Goal: Find specific page/section: Find specific page/section

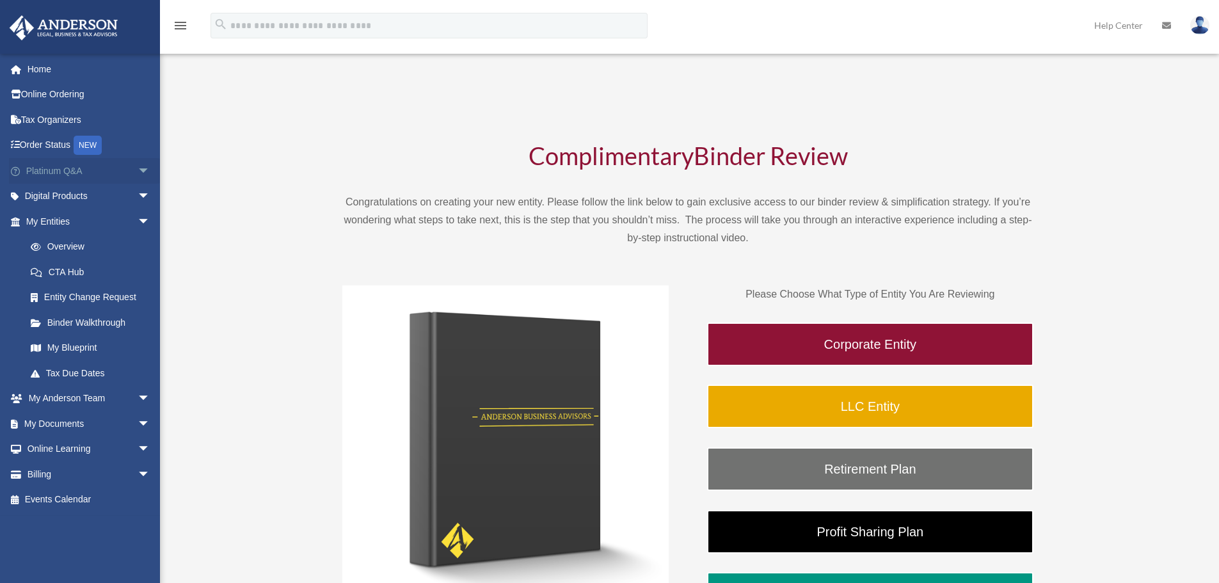
click at [140, 175] on span "arrow_drop_down" at bounding box center [151, 171] width 26 height 26
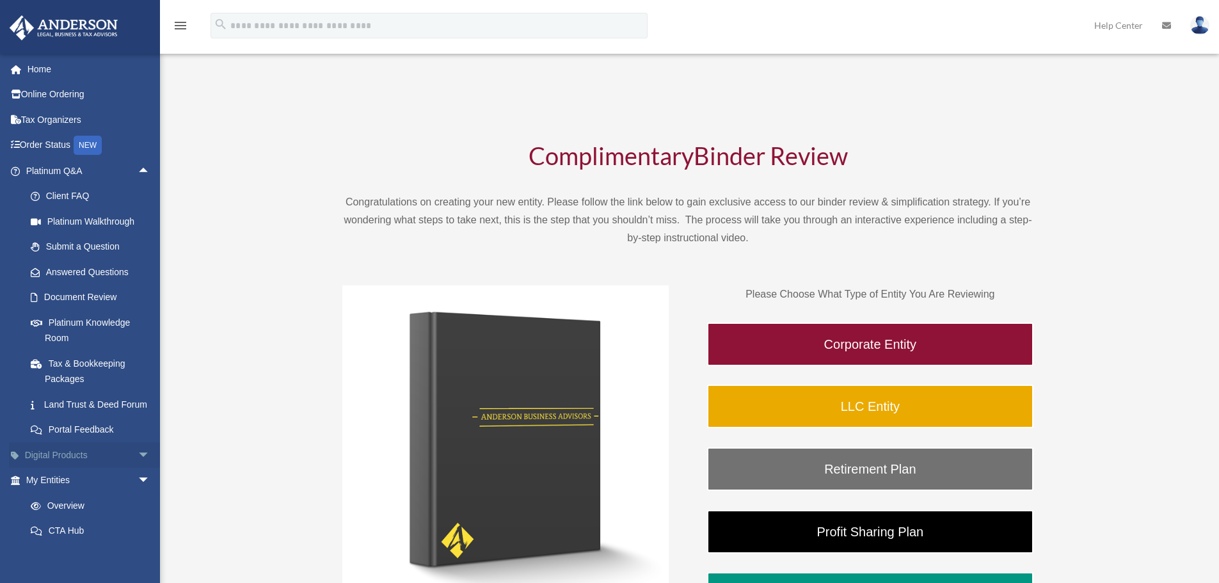
click at [138, 468] on span "arrow_drop_down" at bounding box center [151, 455] width 26 height 26
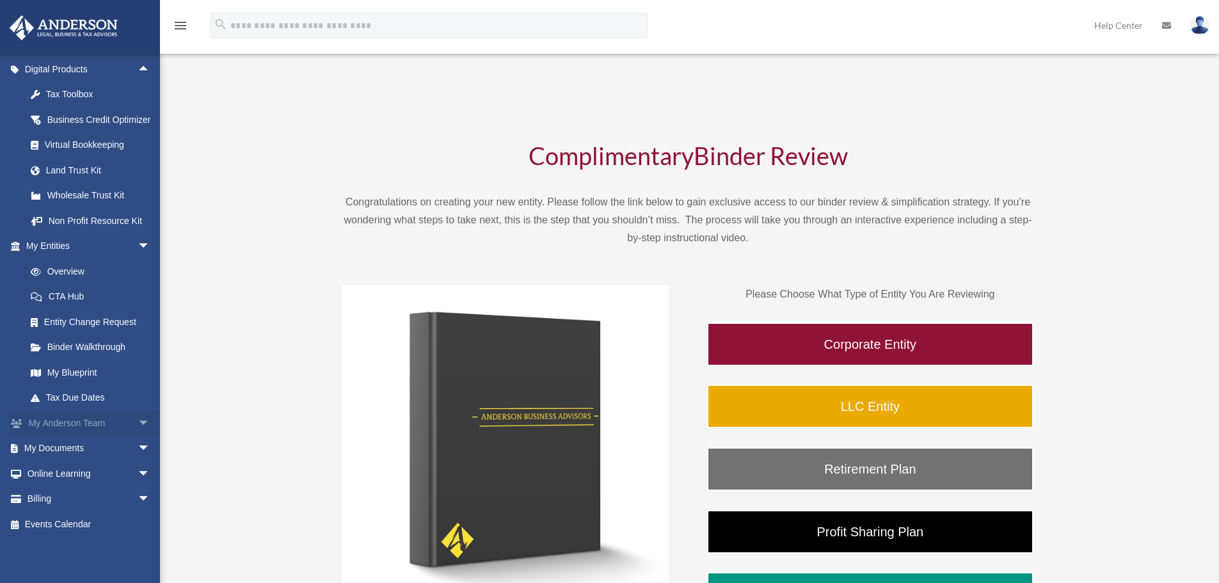
scroll to position [417, 0]
click at [138, 448] on span "arrow_drop_down" at bounding box center [151, 449] width 26 height 26
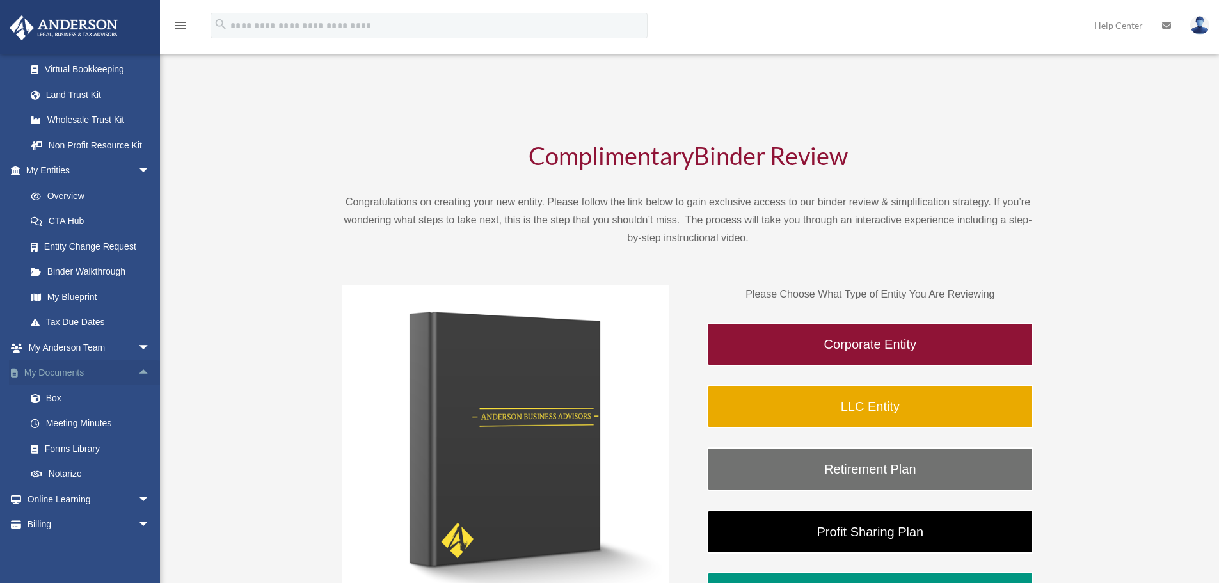
scroll to position [481, 0]
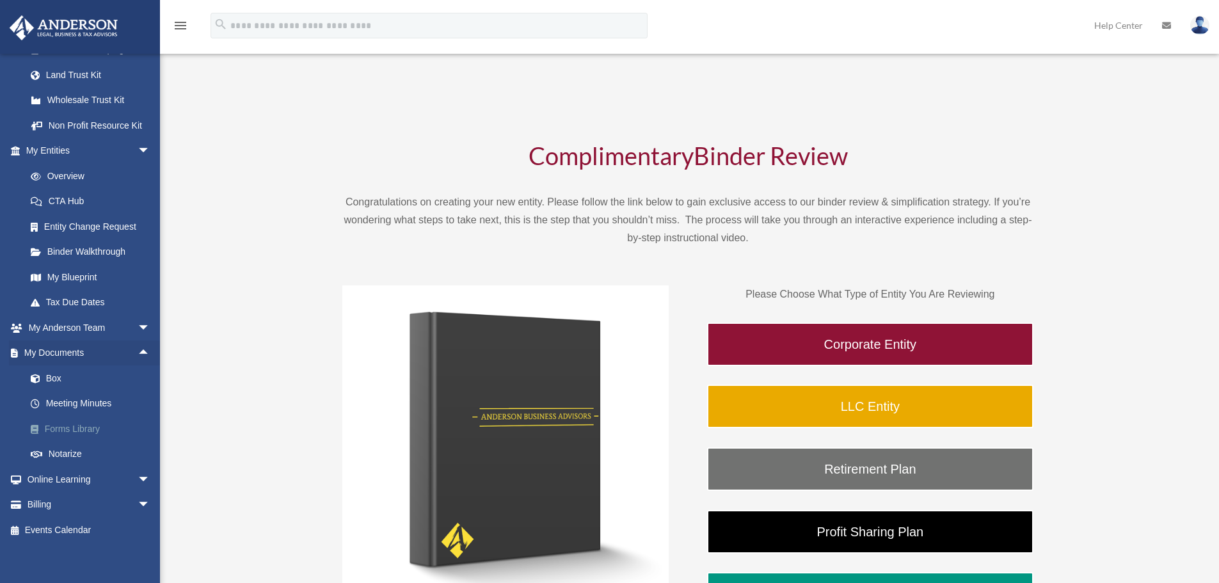
click at [88, 442] on link "Forms Library" at bounding box center [94, 429] width 152 height 26
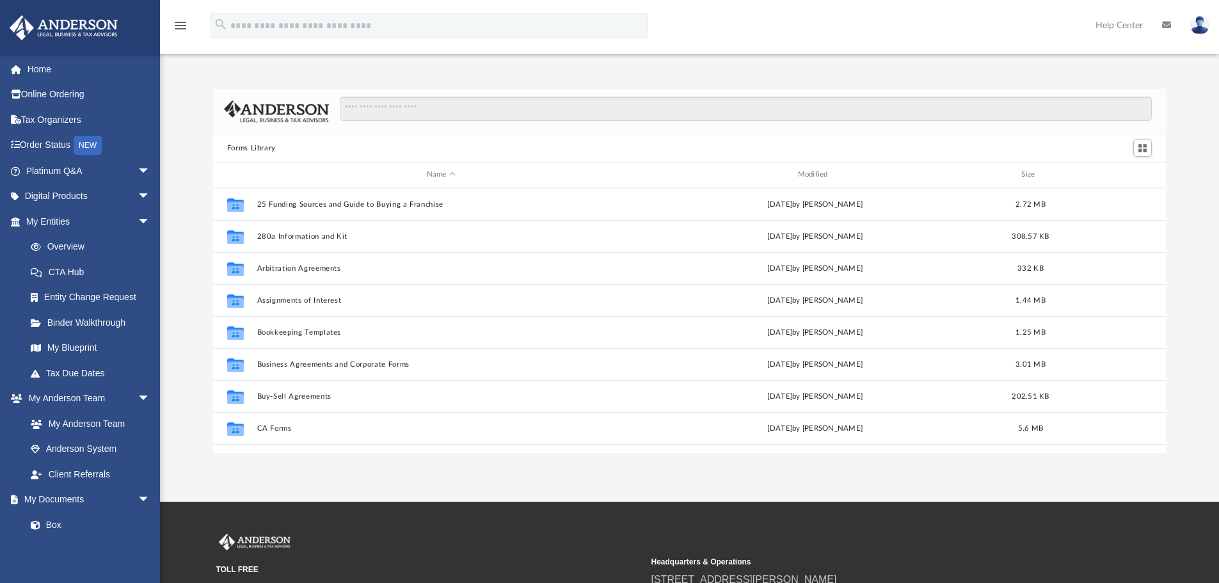
scroll to position [282, 943]
click at [411, 98] on input "Search files and folders" at bounding box center [746, 109] width 812 height 24
click at [413, 115] on input "Search files and folders" at bounding box center [746, 109] width 812 height 24
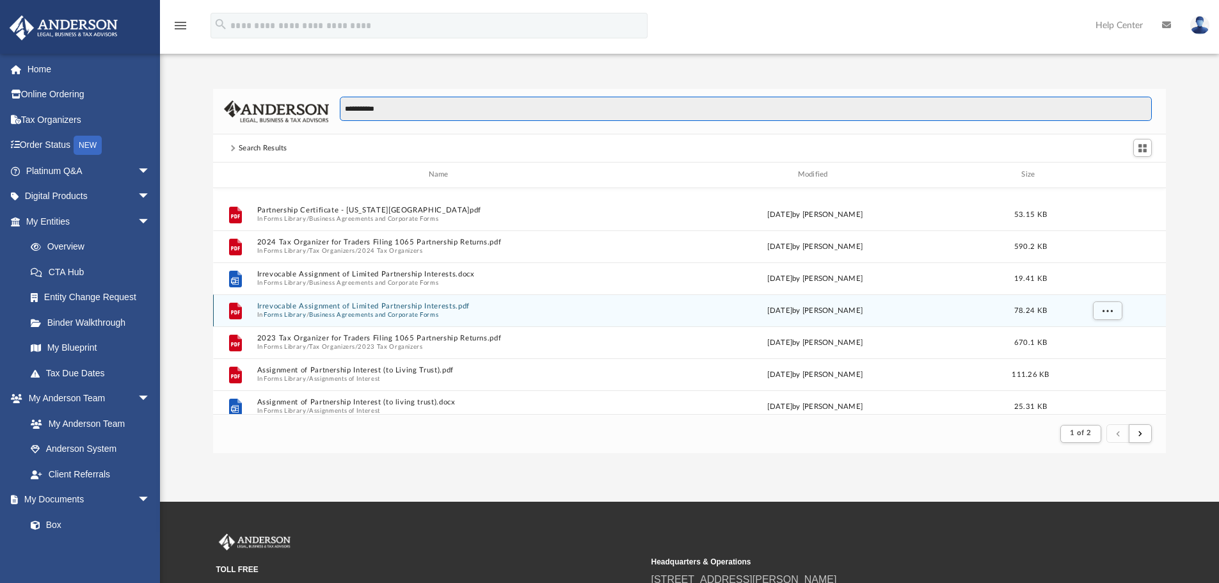
scroll to position [128, 0]
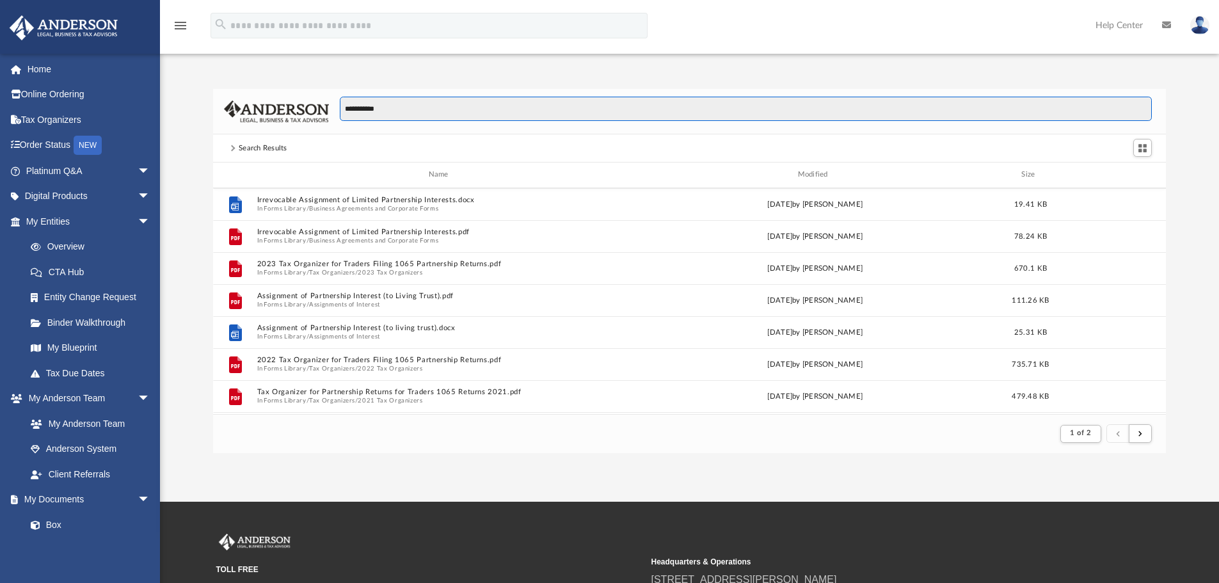
click at [468, 110] on input "**********" at bounding box center [746, 109] width 812 height 24
type input "**********"
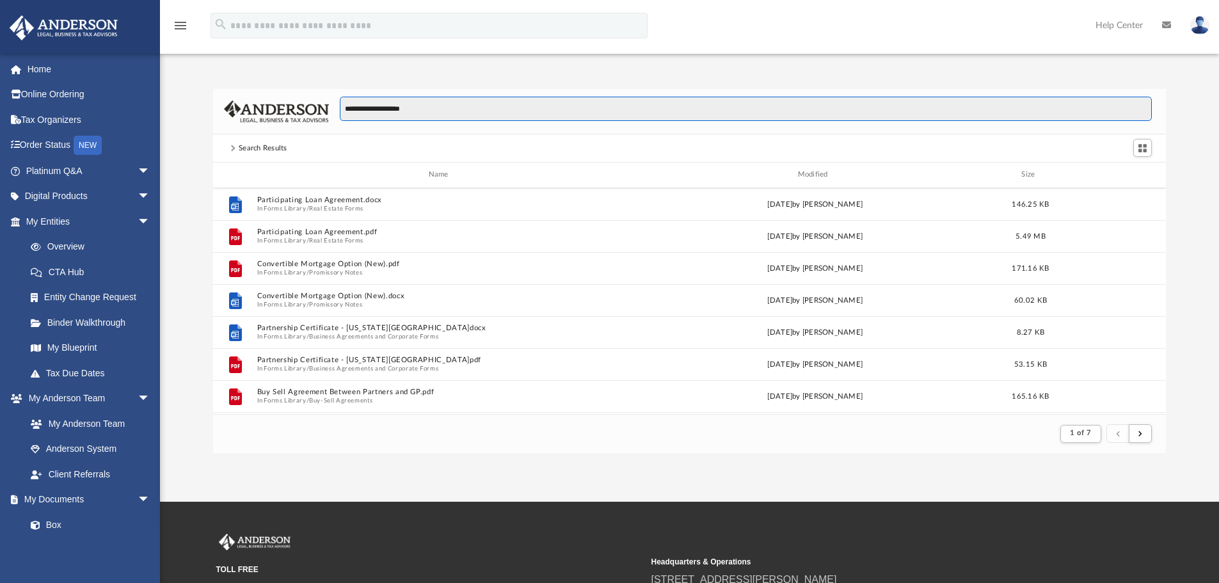
click at [576, 111] on input "**********" at bounding box center [746, 109] width 812 height 24
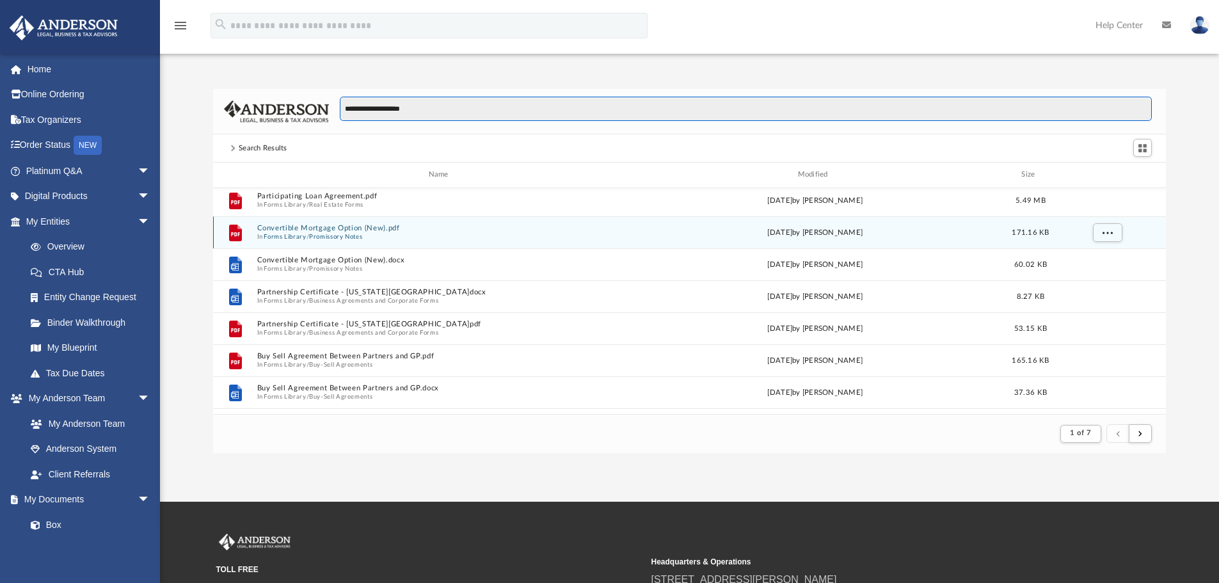
scroll to position [0, 0]
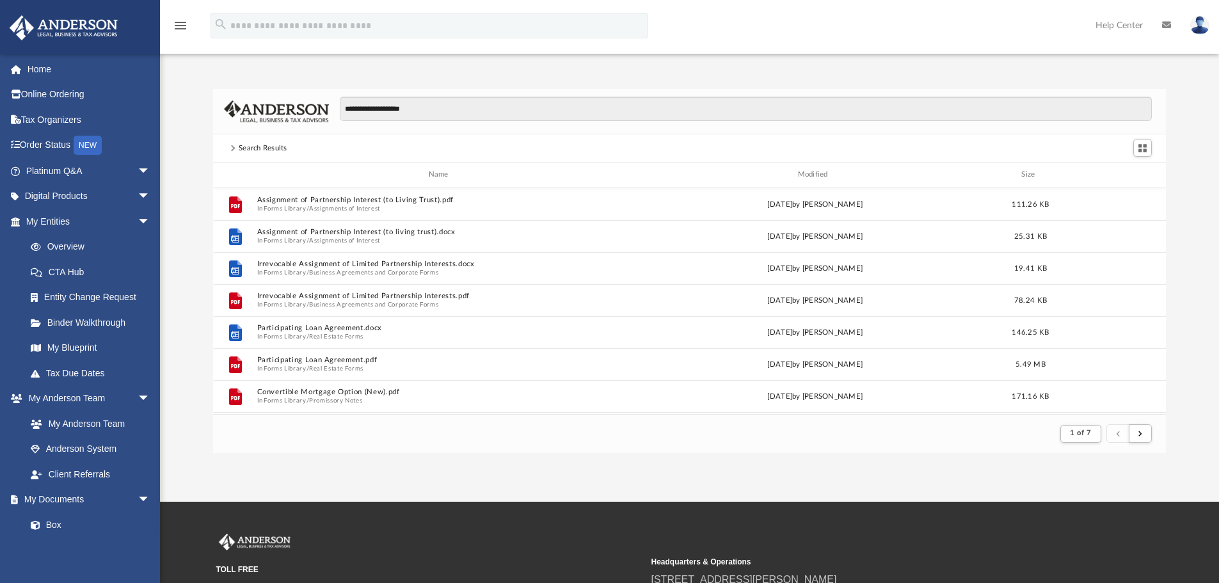
click at [269, 144] on div "Search Results" at bounding box center [263, 149] width 49 height 12
click at [233, 152] on div "Search Results" at bounding box center [263, 149] width 72 height 12
drag, startPoint x: 232, startPoint y: 148, endPoint x: 386, endPoint y: 170, distance: 155.0
click at [234, 148] on span at bounding box center [232, 148] width 6 height 6
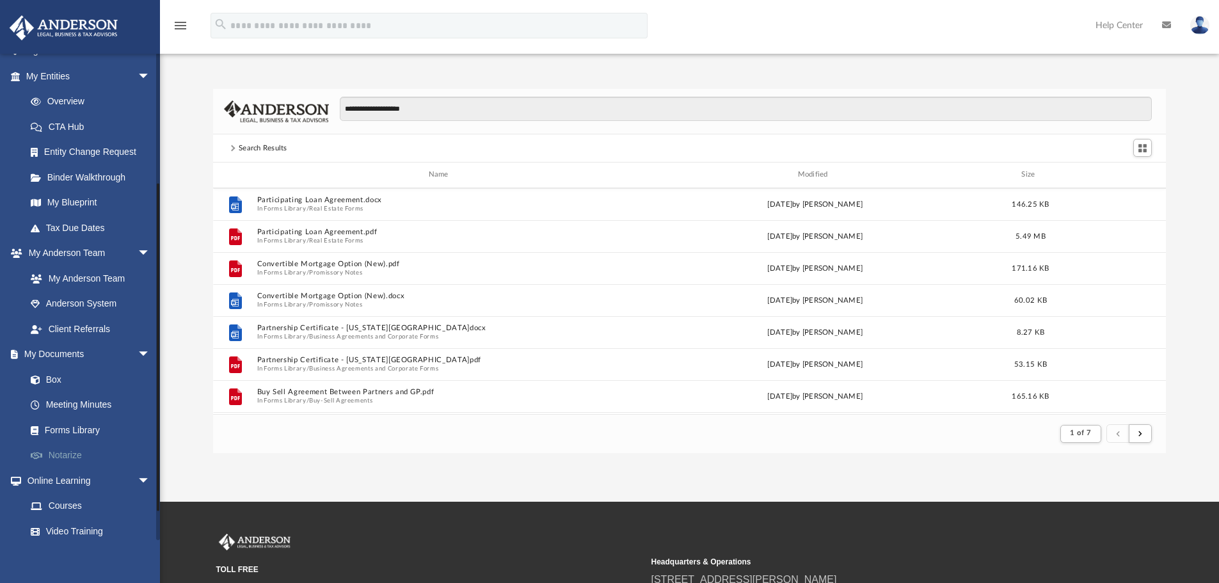
scroll to position [192, 0]
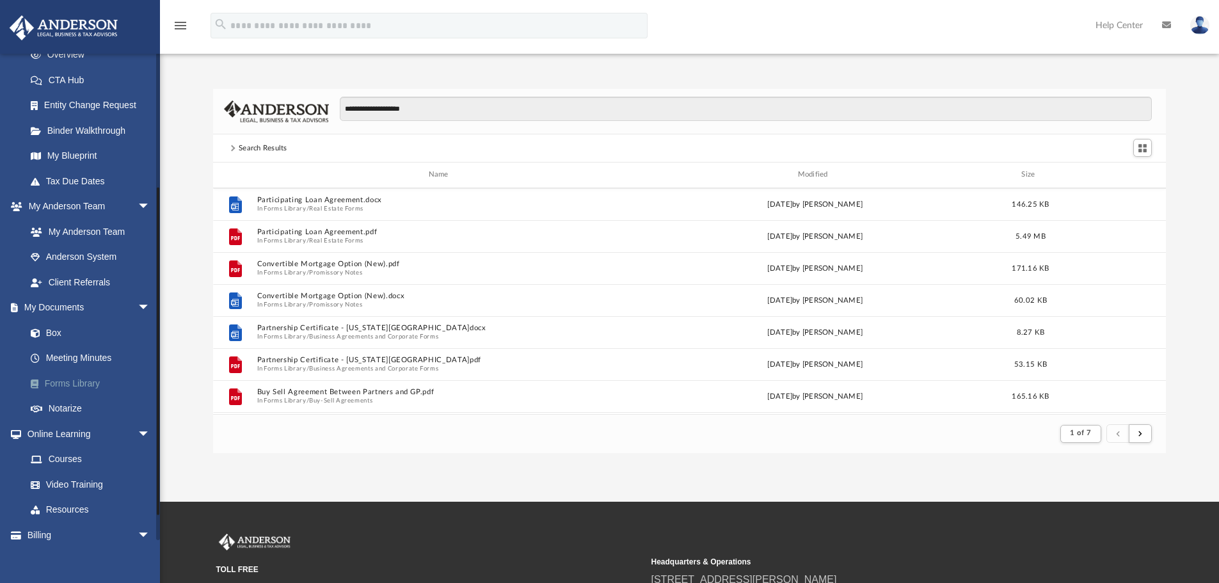
click at [81, 389] on link "Forms Library" at bounding box center [94, 384] width 152 height 26
click at [104, 383] on link "Forms Library" at bounding box center [94, 384] width 152 height 26
click at [77, 376] on link "Forms Library" at bounding box center [94, 384] width 152 height 26
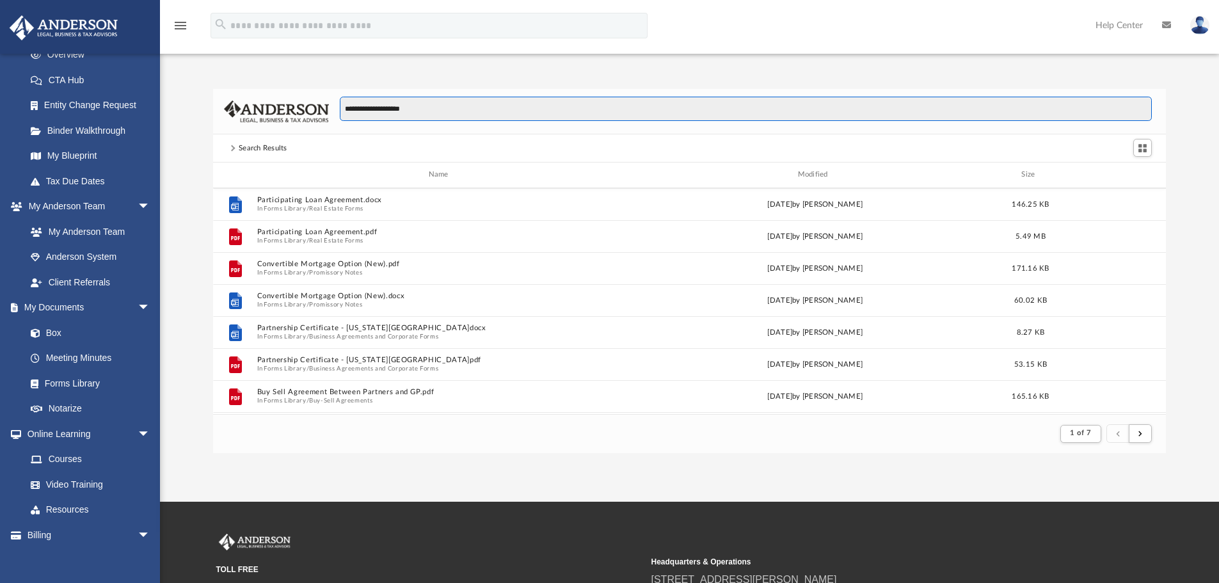
click at [406, 101] on input "**********" at bounding box center [746, 109] width 812 height 24
click at [401, 102] on input "**********" at bounding box center [746, 109] width 812 height 24
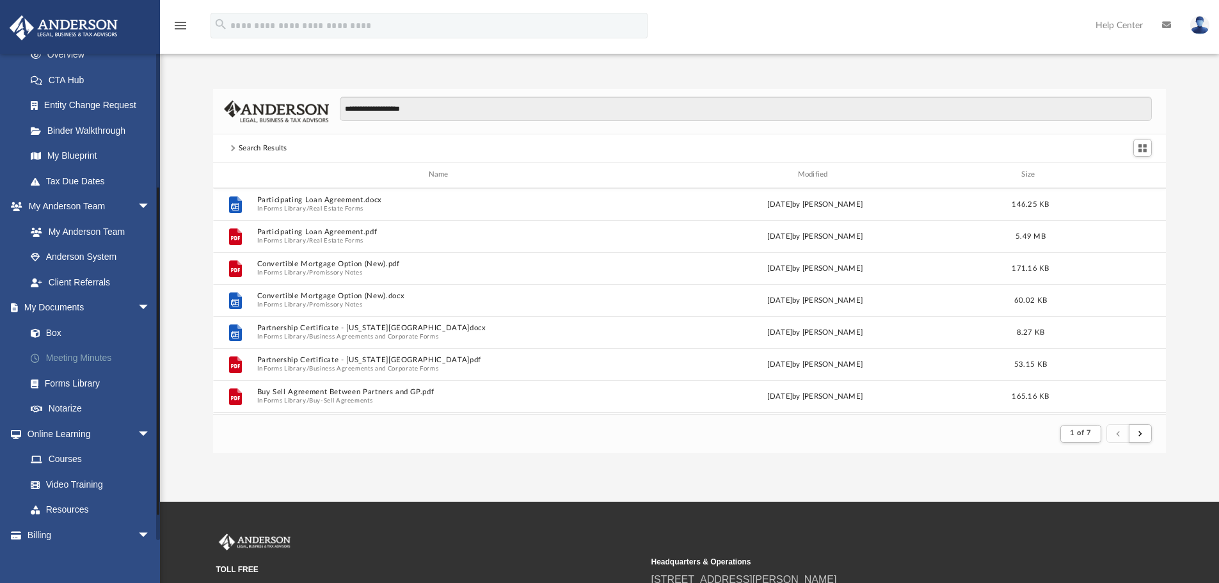
click at [77, 360] on link "Meeting Minutes" at bounding box center [94, 359] width 152 height 26
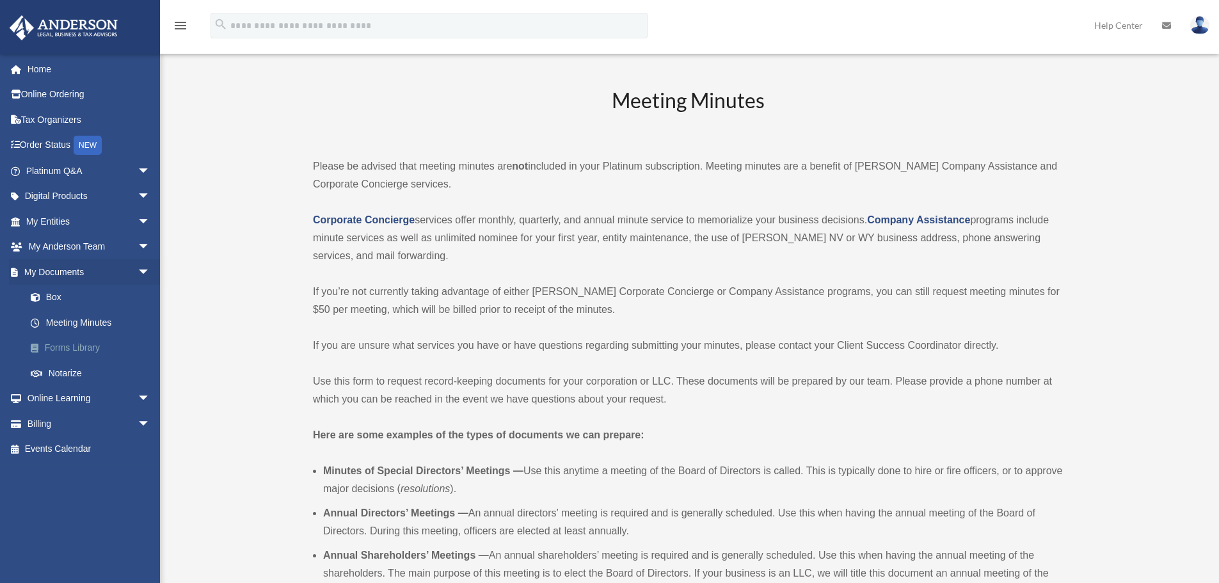
click at [74, 347] on link "Forms Library" at bounding box center [94, 348] width 152 height 26
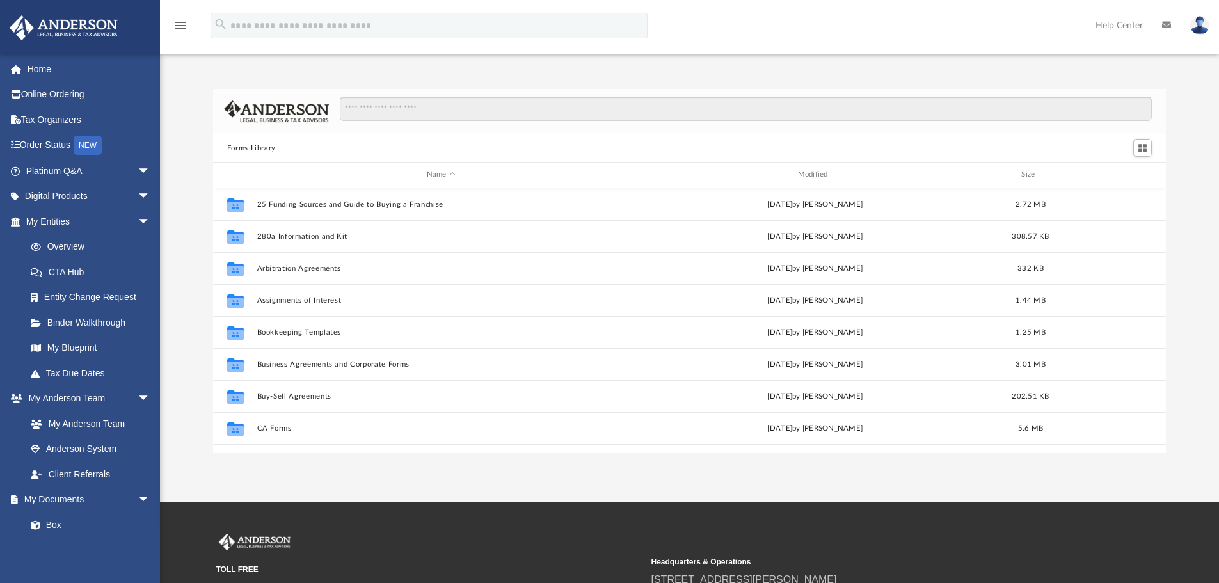
scroll to position [282, 943]
click at [411, 101] on input "Search files and folders" at bounding box center [746, 109] width 812 height 24
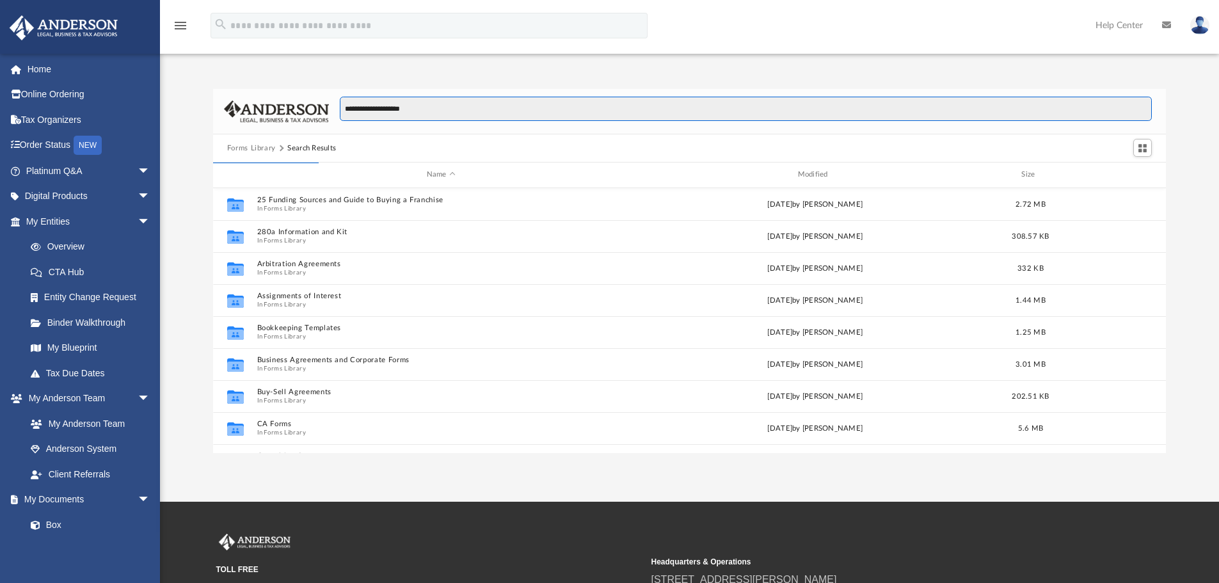
type input "**********"
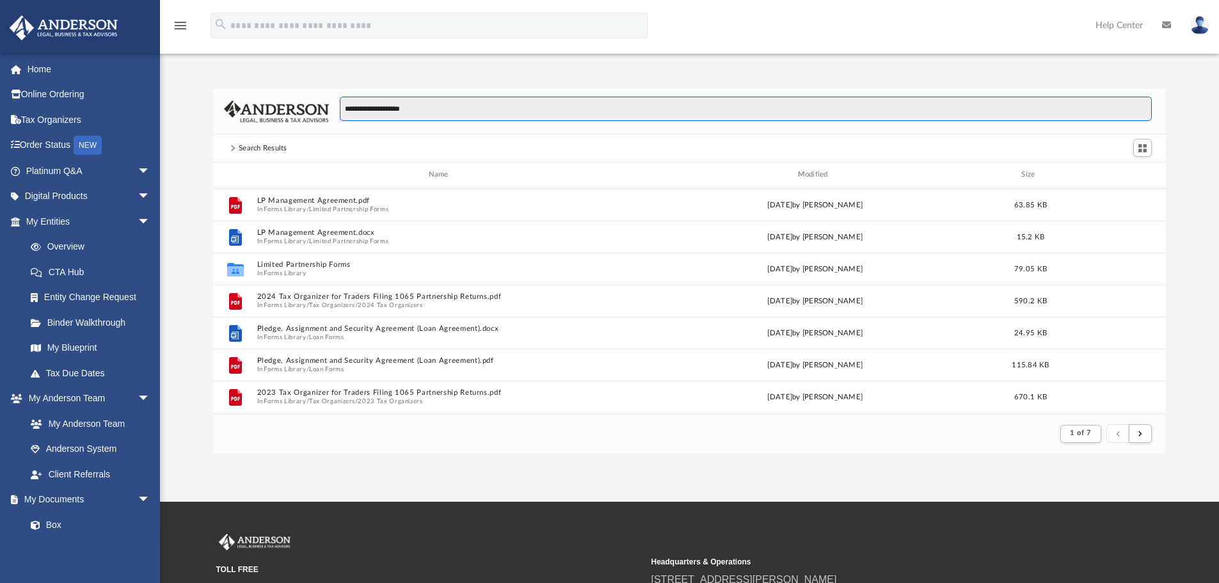
scroll to position [384, 0]
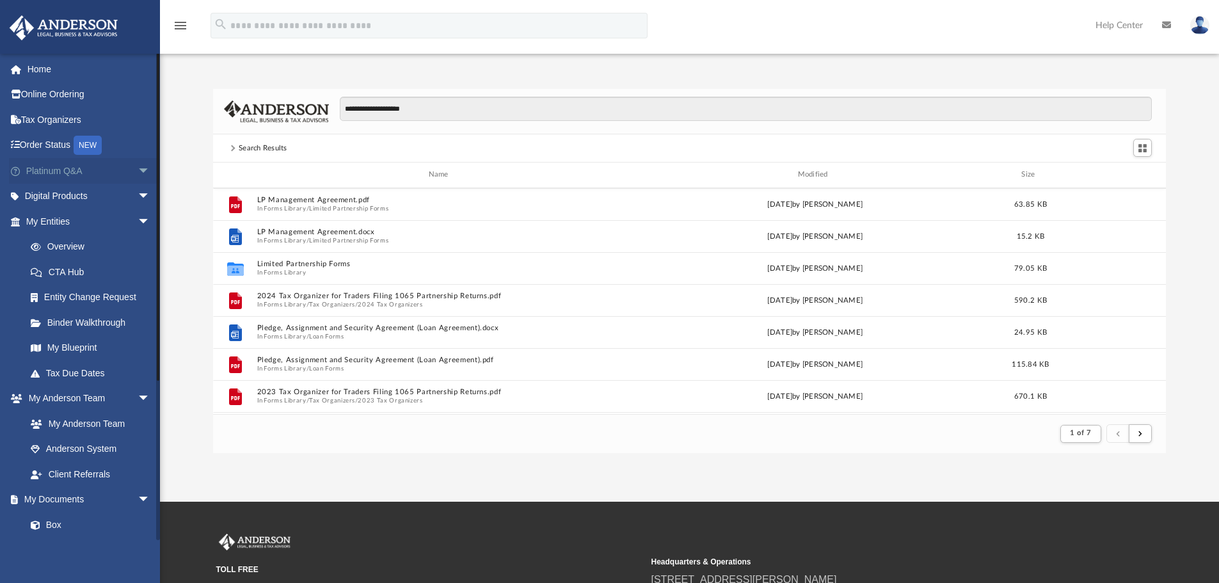
click at [138, 173] on span "arrow_drop_down" at bounding box center [151, 171] width 26 height 26
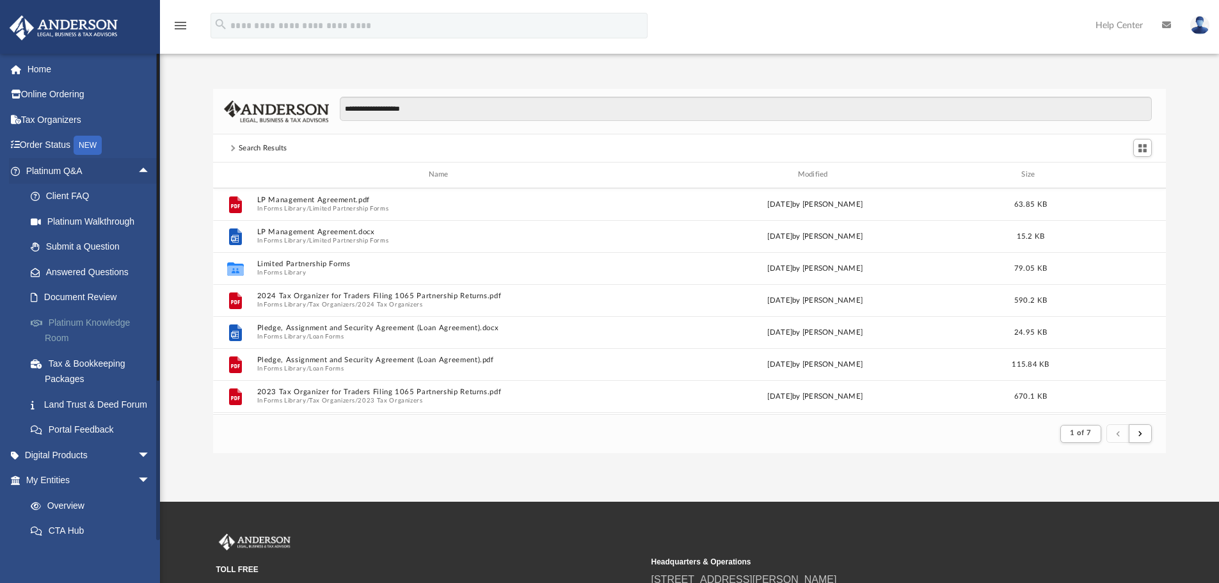
click at [127, 335] on link "Platinum Knowledge Room" at bounding box center [94, 330] width 152 height 41
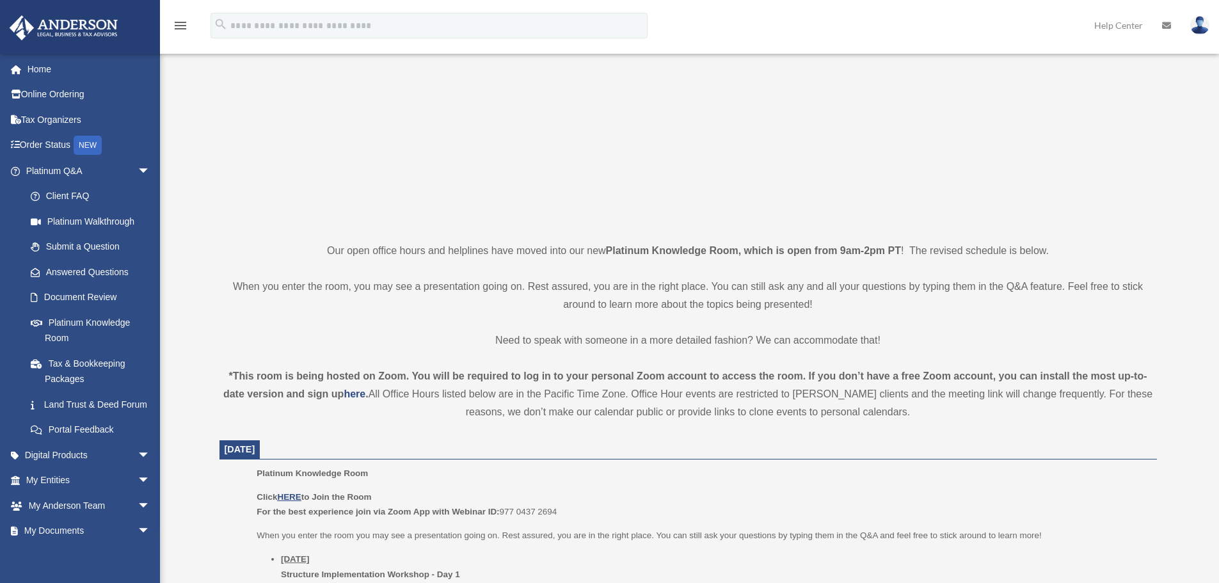
scroll to position [127, 0]
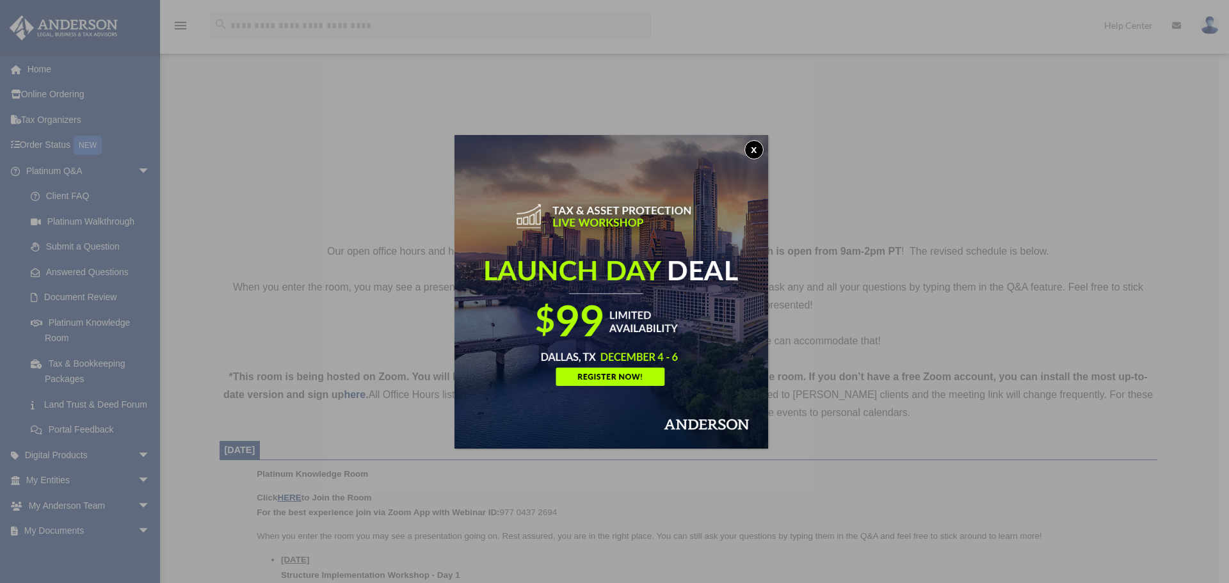
click at [288, 495] on div "x" at bounding box center [614, 291] width 1229 height 583
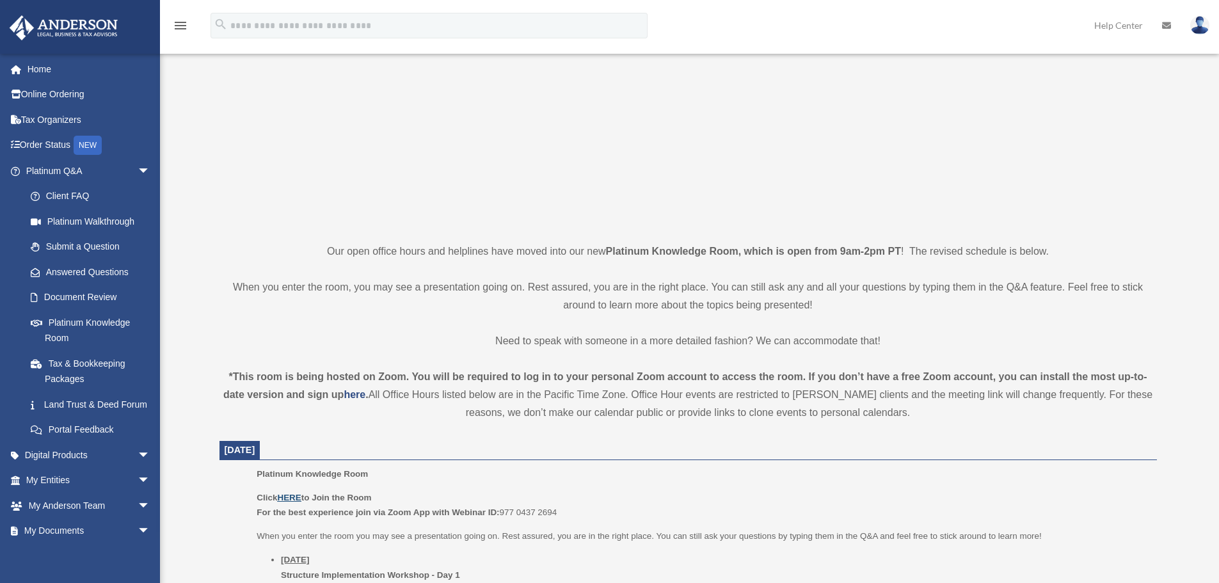
click at [298, 499] on u "HERE" at bounding box center [289, 498] width 24 height 10
